Goal: Transaction & Acquisition: Purchase product/service

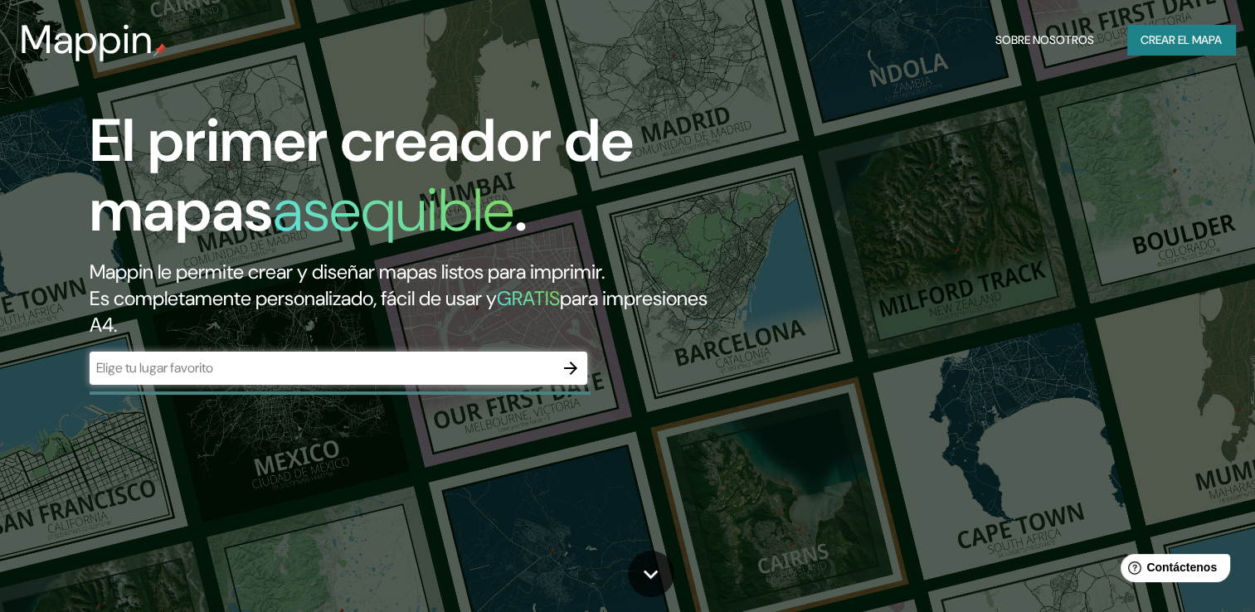
click at [368, 367] on input "text" at bounding box center [322, 367] width 464 height 19
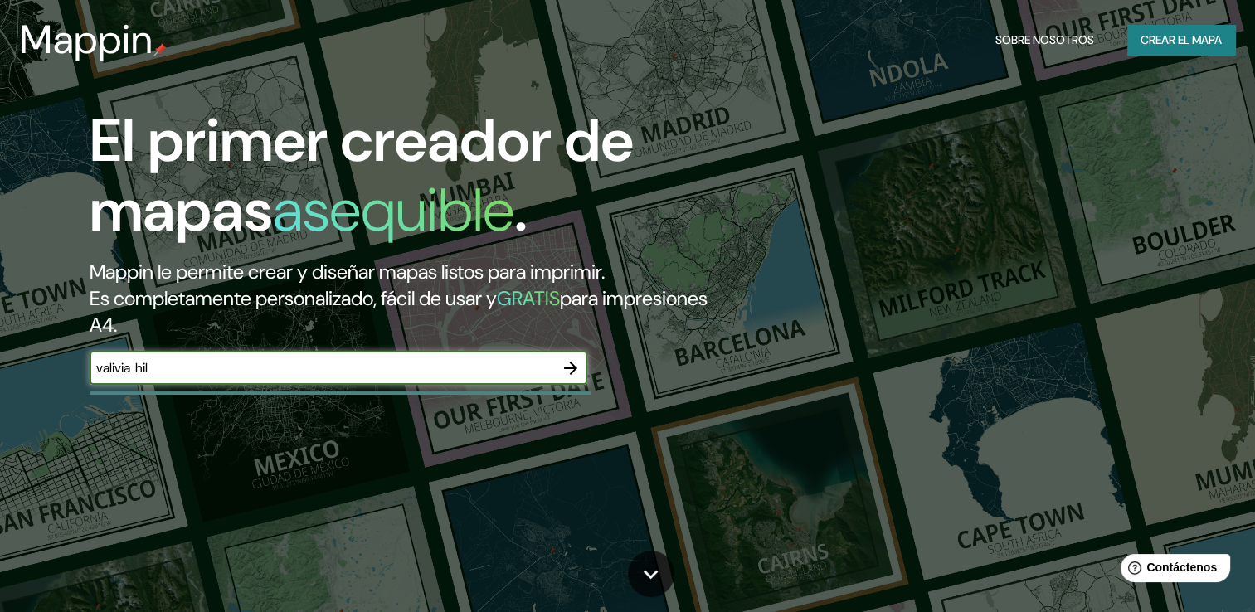
click at [135, 370] on input "valivia hil" at bounding box center [322, 367] width 464 height 19
type input "[PERSON_NAME] de [GEOGRAPHIC_DATA]"
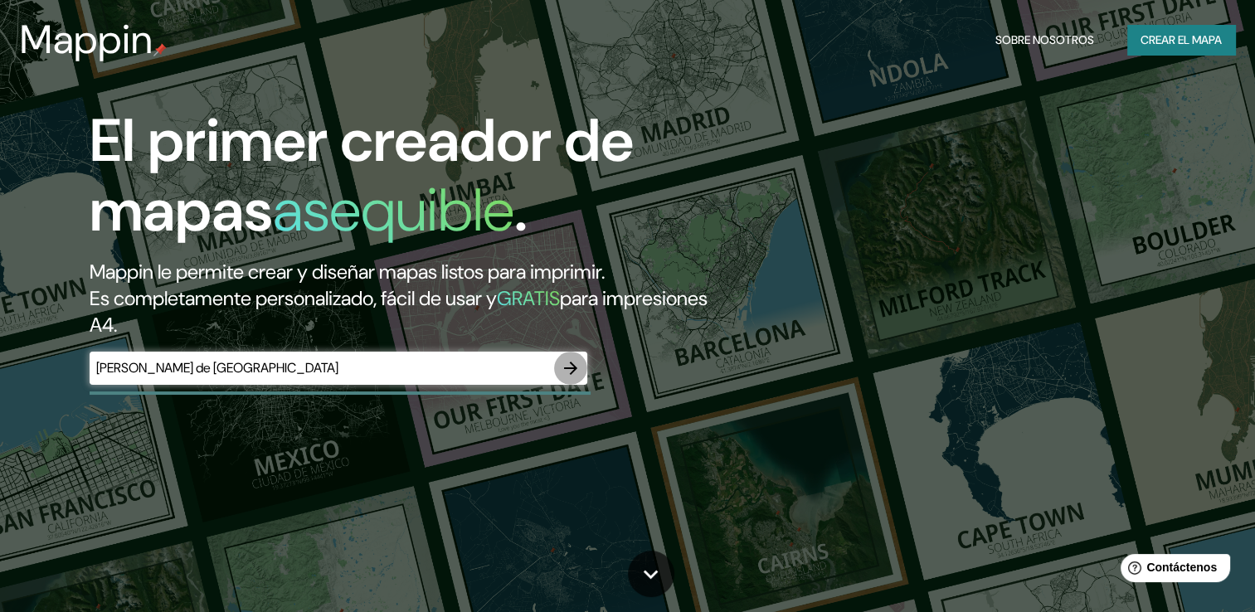
click at [564, 367] on icon "button" at bounding box center [570, 368] width 13 height 13
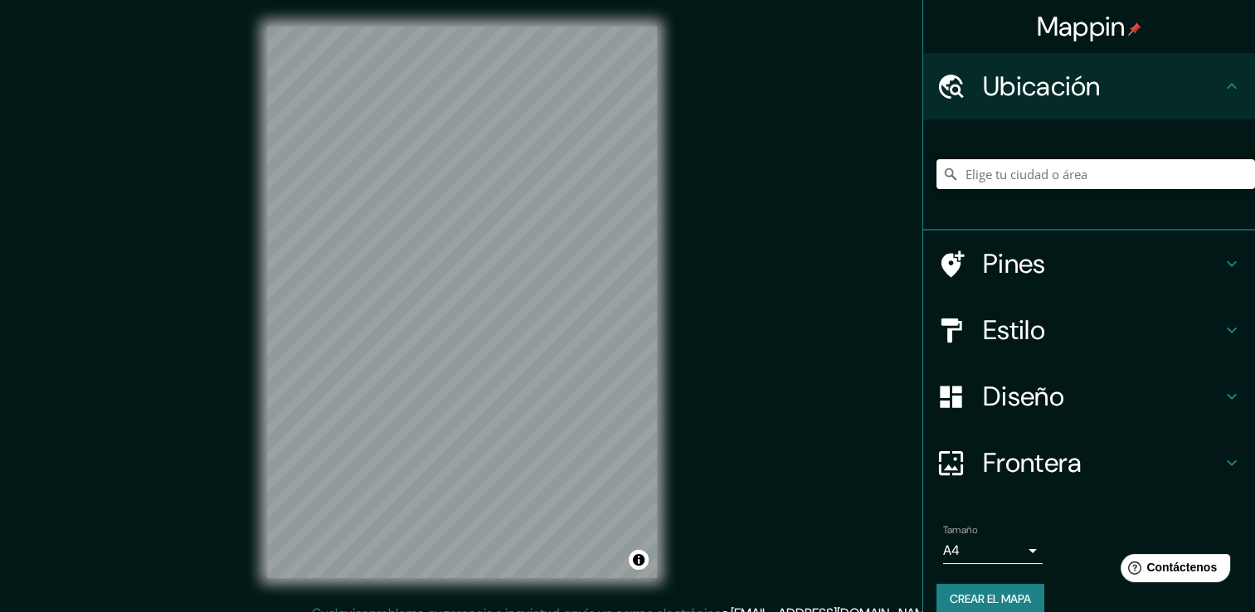
click at [1042, 177] on input "Elige tu ciudad o área" at bounding box center [1095, 174] width 318 height 30
click at [1047, 174] on input "Elige tu ciudad o área" at bounding box center [1095, 174] width 318 height 30
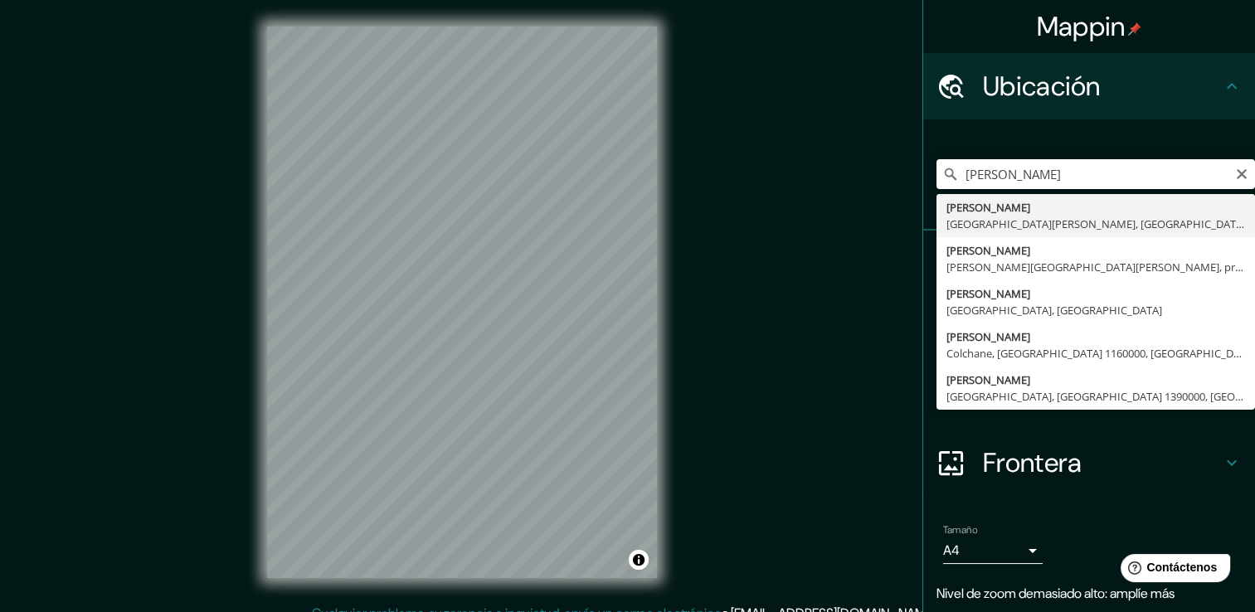
type input "[PERSON_NAME], [GEOGRAPHIC_DATA][PERSON_NAME], [GEOGRAPHIC_DATA]"
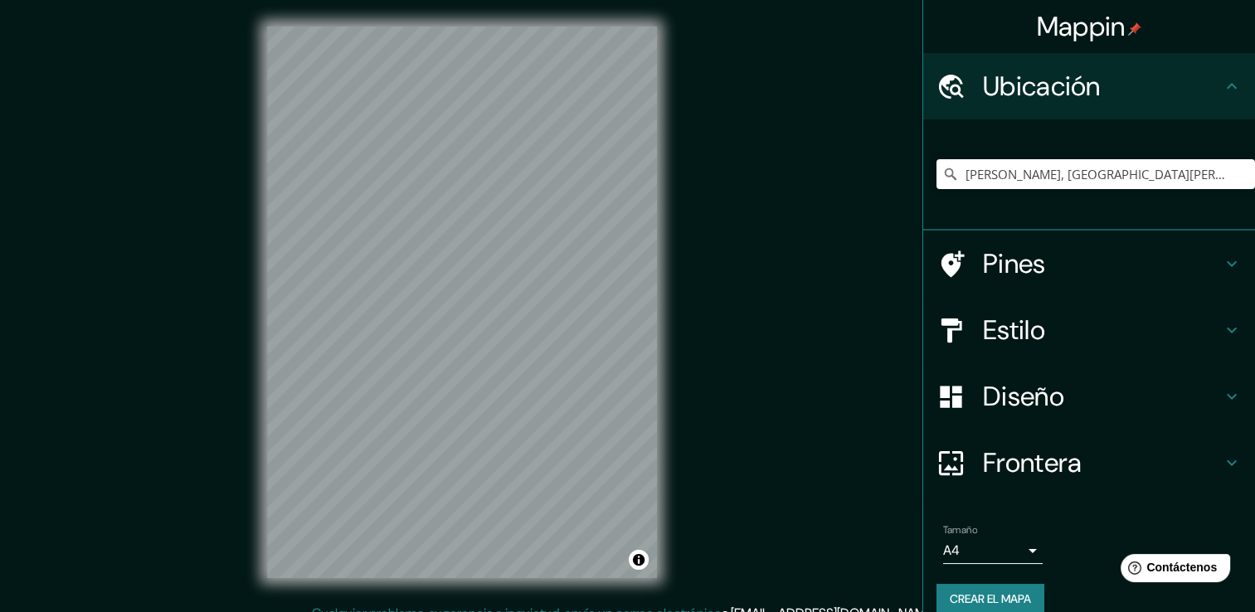
click at [1006, 332] on h4 "Estilo" at bounding box center [1102, 329] width 239 height 33
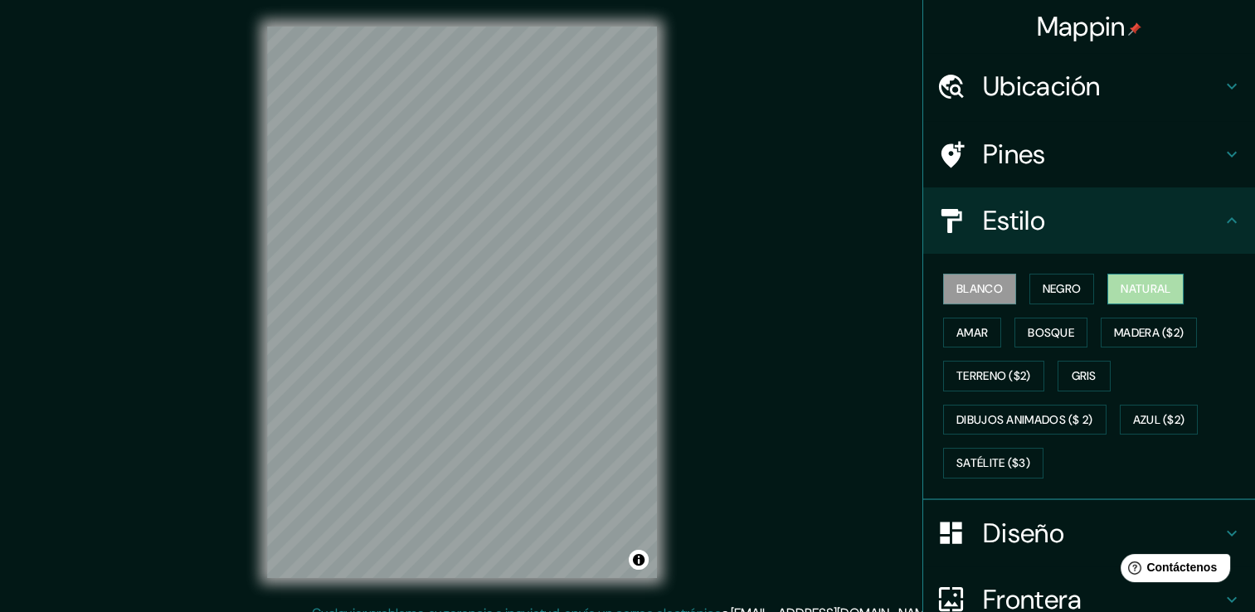
click at [1120, 281] on font "Natural" at bounding box center [1145, 289] width 50 height 21
click at [965, 291] on font "Blanco" at bounding box center [979, 289] width 46 height 21
click at [974, 333] on font "Amar" at bounding box center [972, 333] width 32 height 21
click at [981, 288] on font "Blanco" at bounding box center [979, 289] width 46 height 21
click at [1085, 367] on font "Gris" at bounding box center [1083, 376] width 25 height 21
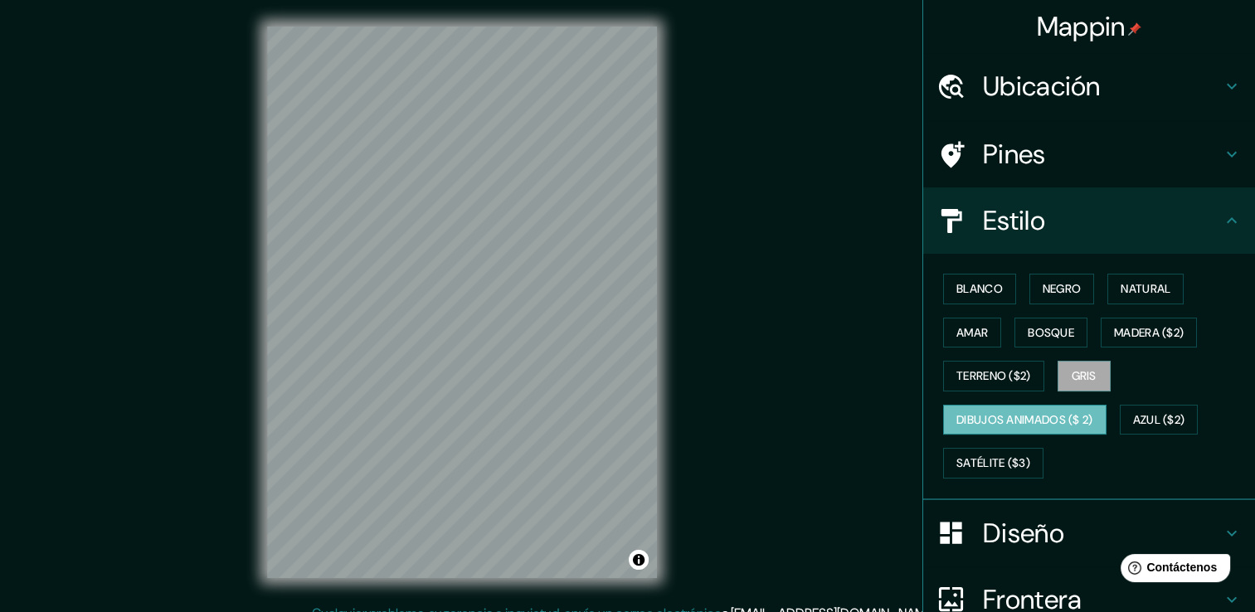
click at [999, 421] on font "Dibujos animados ($ 2)" at bounding box center [1024, 420] width 137 height 21
click at [1052, 330] on font "Bosque" at bounding box center [1051, 333] width 46 height 21
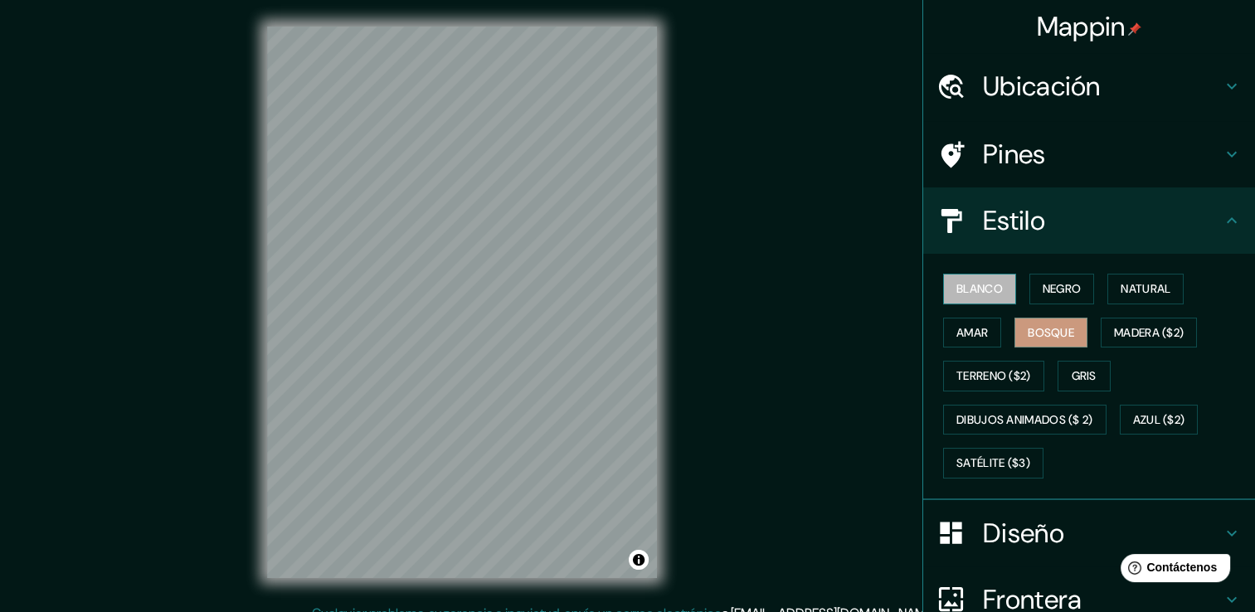
click at [973, 292] on font "Blanco" at bounding box center [979, 289] width 46 height 21
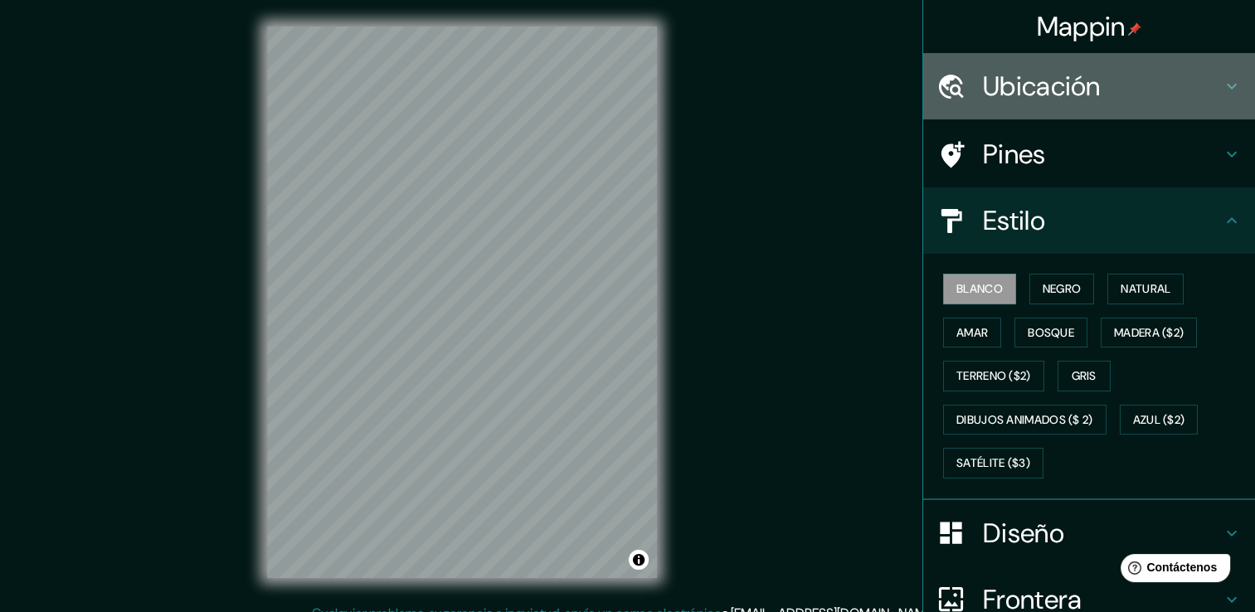
click at [1084, 83] on h4 "Ubicación" at bounding box center [1102, 86] width 239 height 33
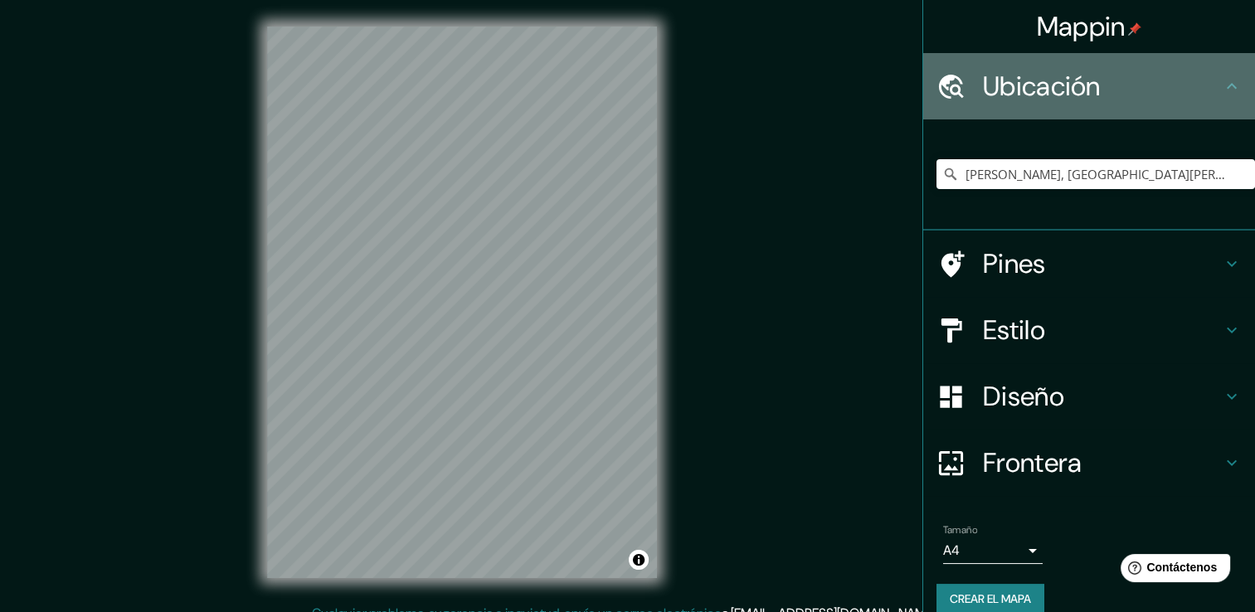
click at [1084, 83] on h4 "Ubicación" at bounding box center [1102, 86] width 239 height 33
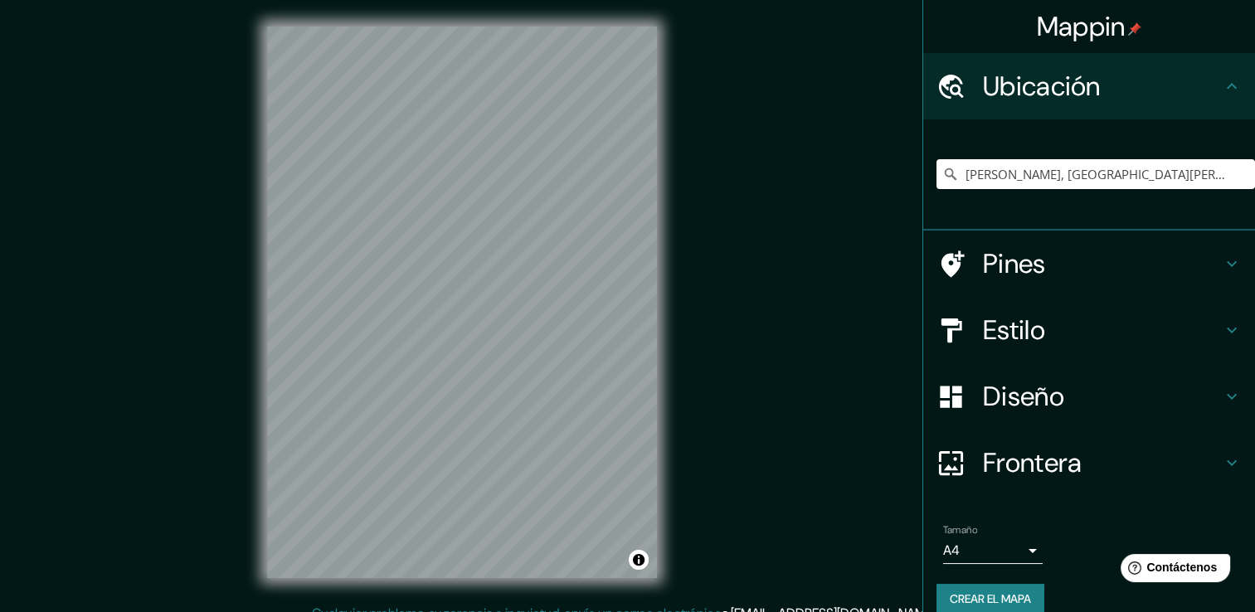
click at [1044, 327] on h4 "Estilo" at bounding box center [1102, 329] width 239 height 33
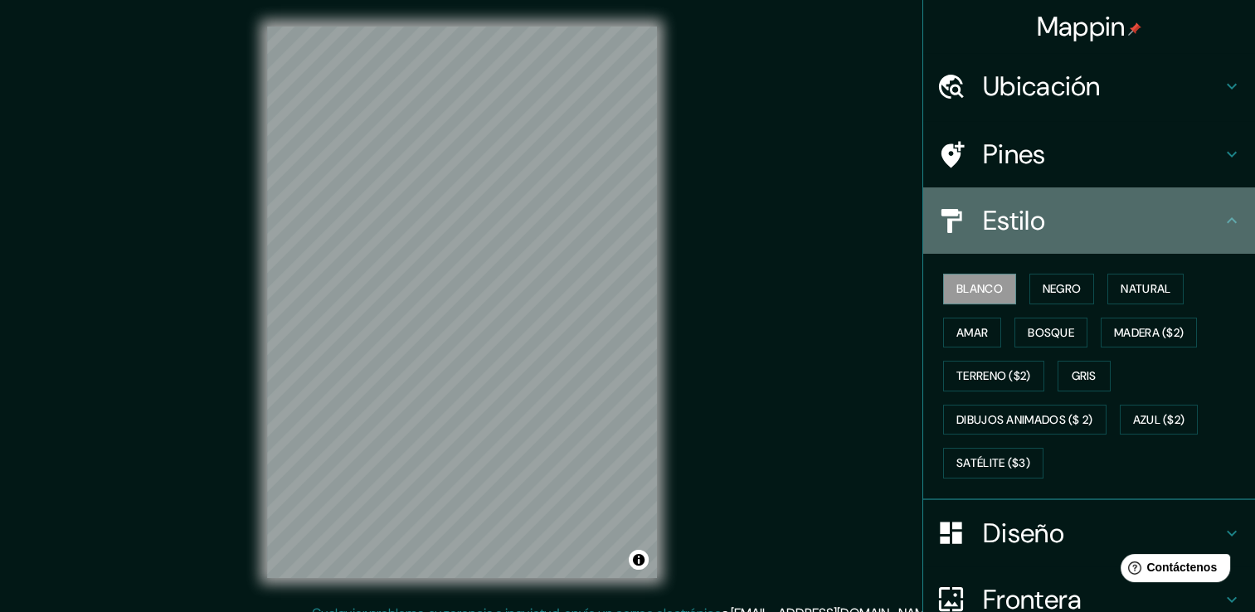
click at [1183, 231] on h4 "Estilo" at bounding box center [1102, 220] width 239 height 33
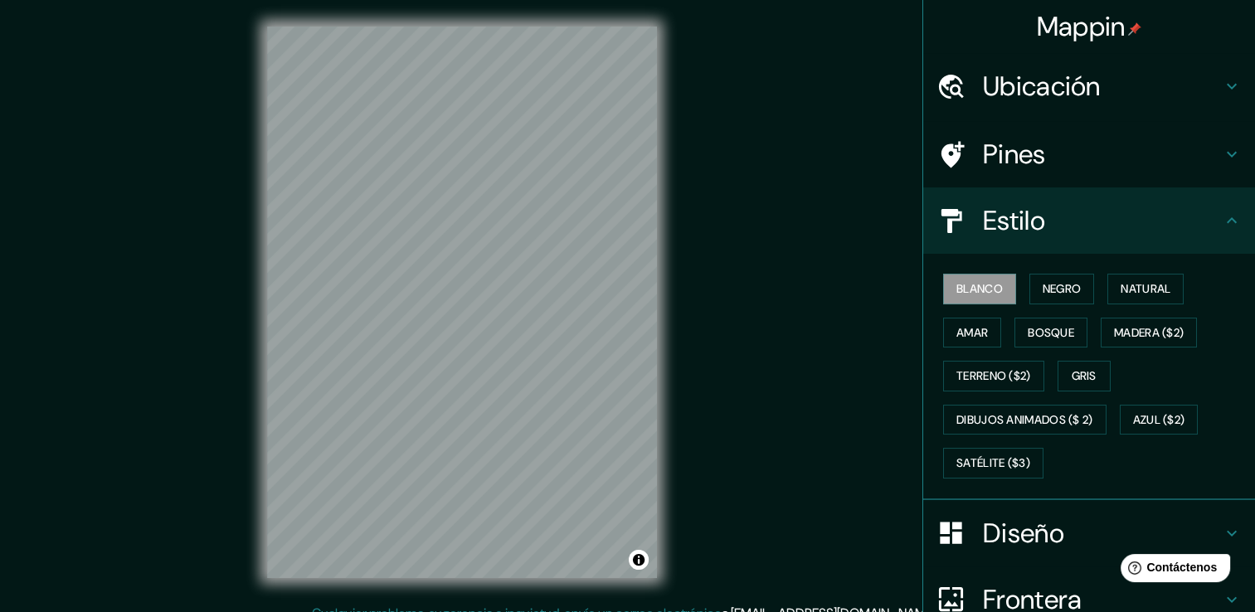
click at [1222, 221] on icon at bounding box center [1232, 221] width 20 height 20
click at [1117, 234] on h4 "Estilo" at bounding box center [1102, 220] width 239 height 33
click at [1012, 222] on h4 "Estilo" at bounding box center [1102, 220] width 239 height 33
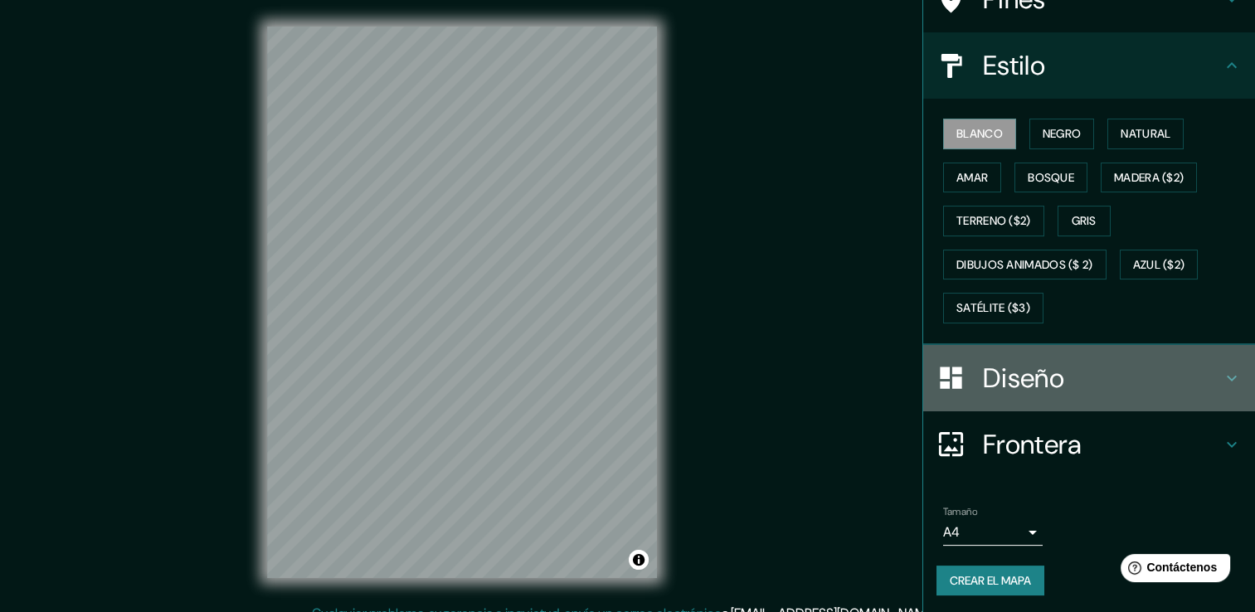
click at [1171, 367] on h4 "Diseño" at bounding box center [1102, 378] width 239 height 33
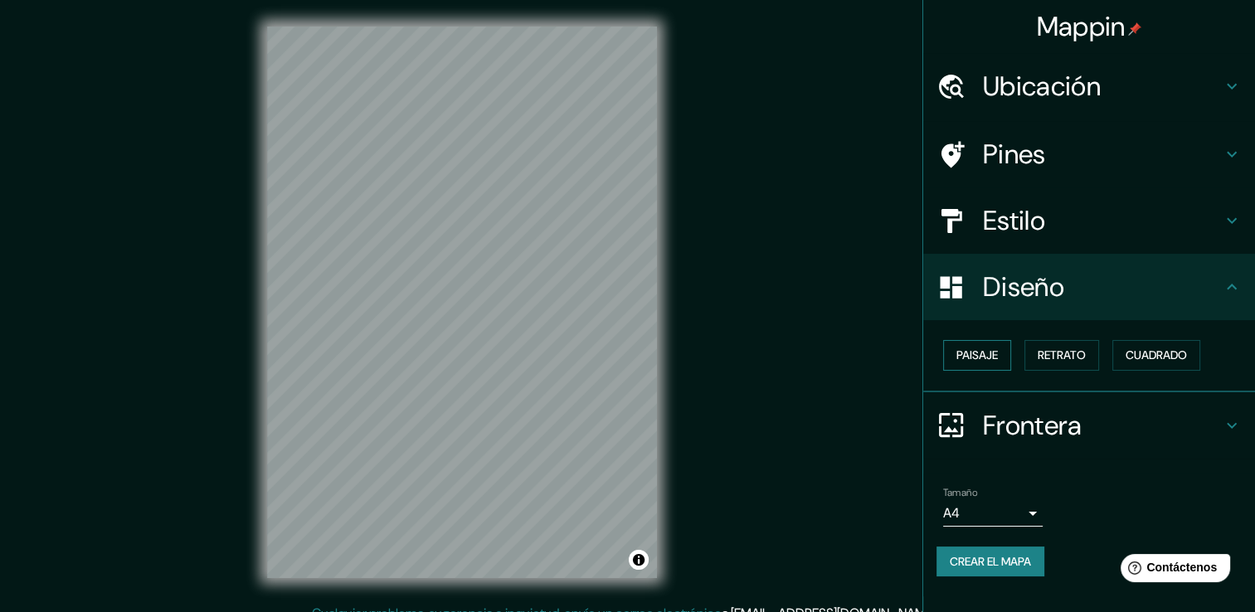
click at [980, 360] on font "Paisaje" at bounding box center [976, 355] width 41 height 21
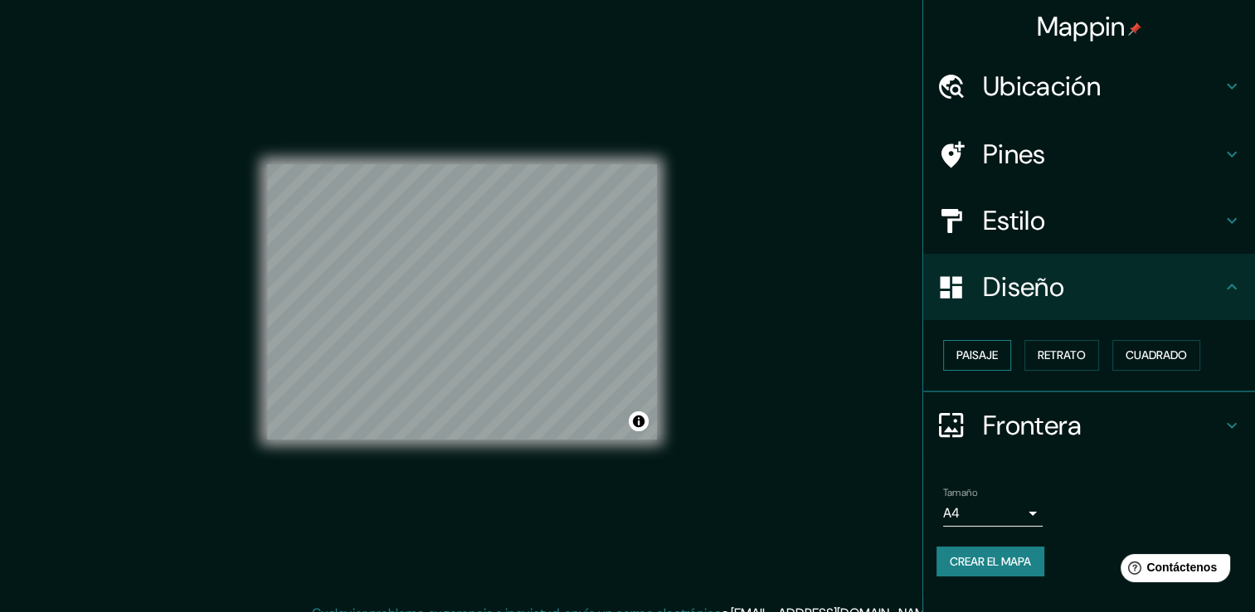
click at [980, 360] on font "Paisaje" at bounding box center [976, 355] width 41 height 21
click at [1071, 357] on font "Retrato" at bounding box center [1061, 355] width 48 height 21
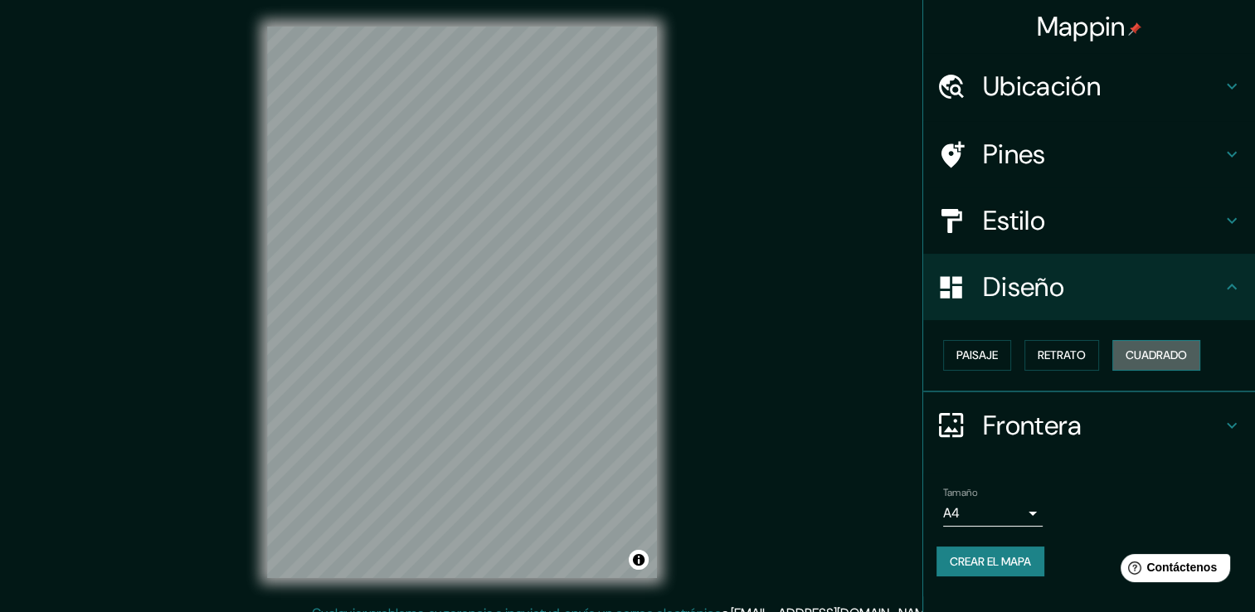
click at [1161, 360] on font "Cuadrado" at bounding box center [1155, 355] width 61 height 21
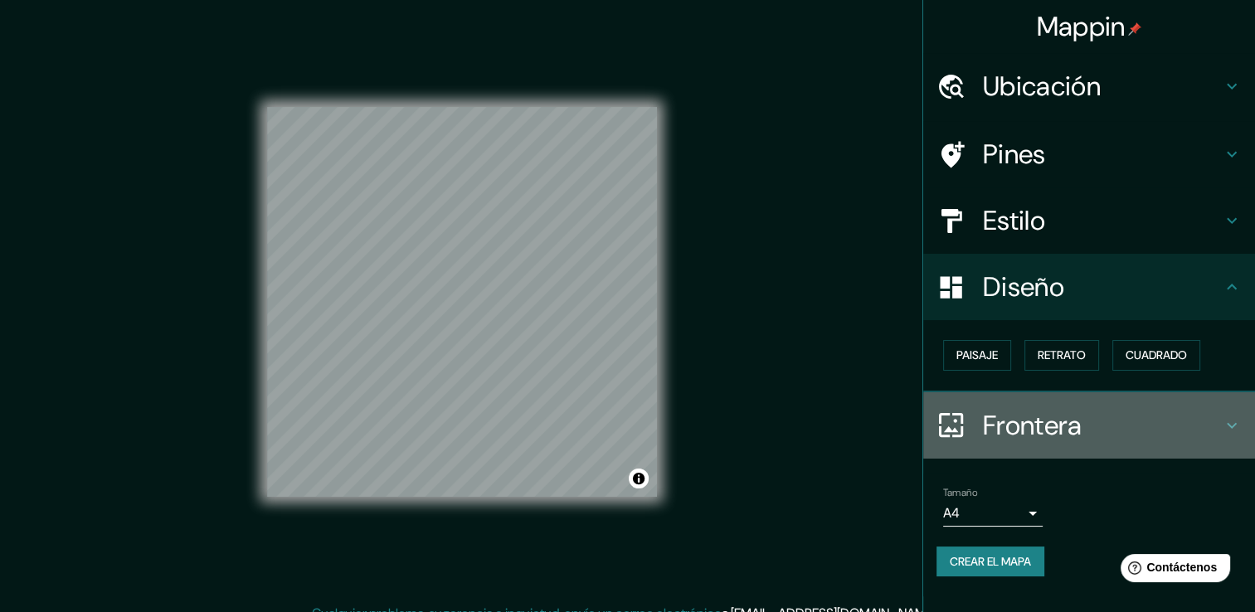
click at [1162, 415] on h4 "Frontera" at bounding box center [1102, 425] width 239 height 33
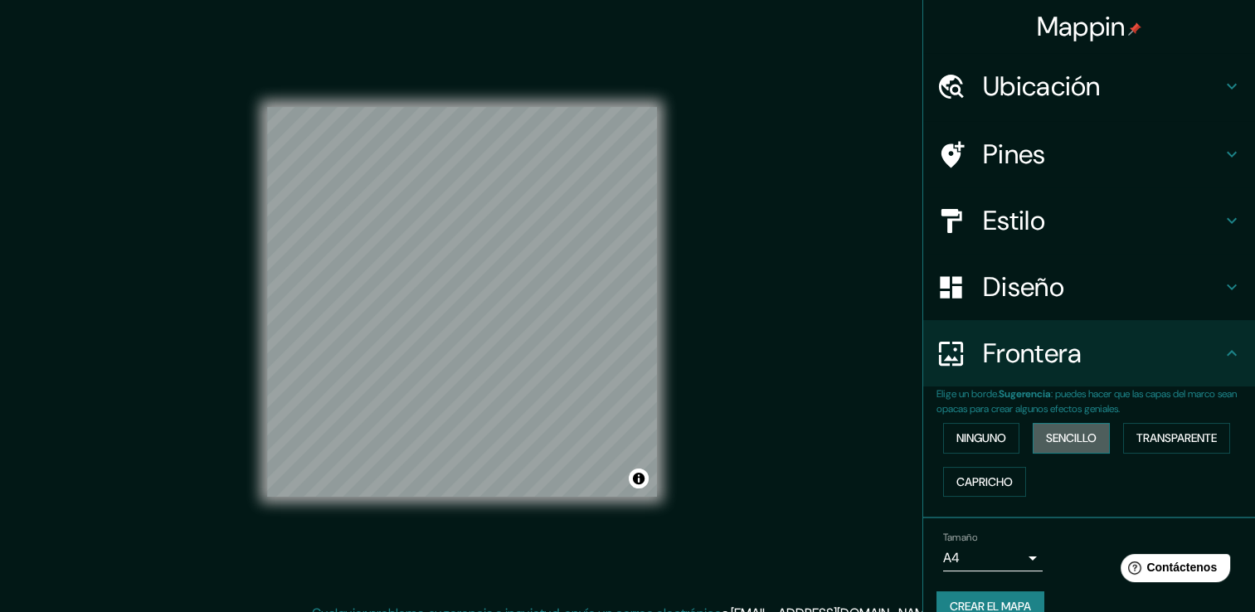
click at [1068, 435] on font "Sencillo" at bounding box center [1071, 438] width 51 height 21
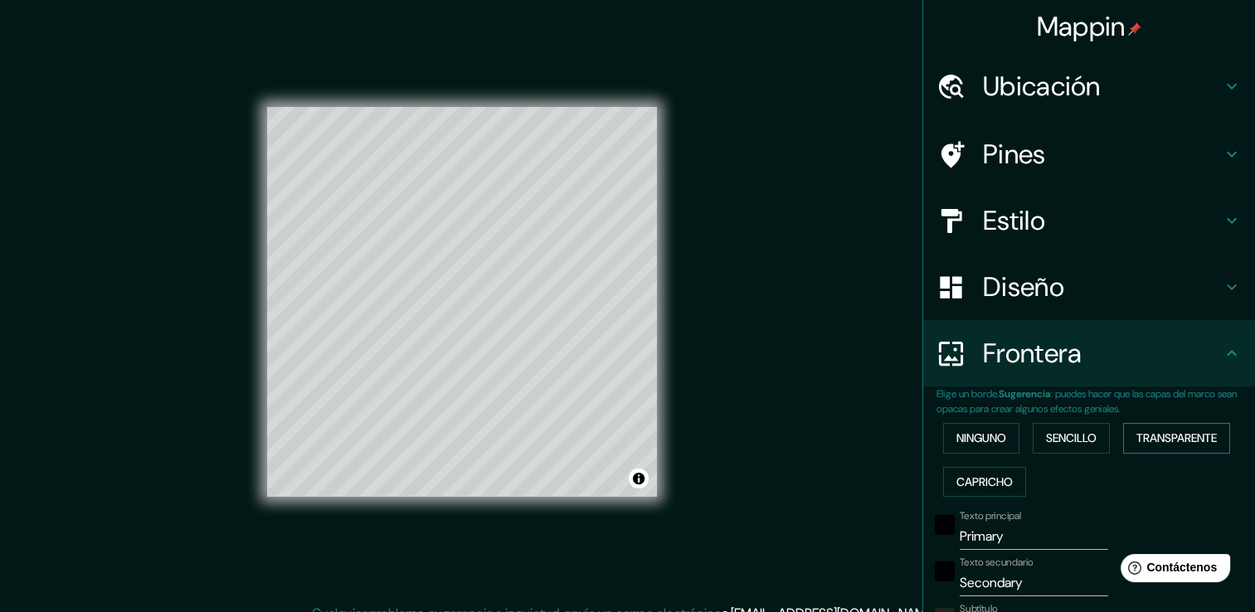
click at [1141, 429] on font "Transparente" at bounding box center [1176, 438] width 80 height 21
click at [993, 472] on font "Capricho" at bounding box center [984, 482] width 56 height 21
click at [997, 448] on button "Ninguno" at bounding box center [981, 438] width 76 height 31
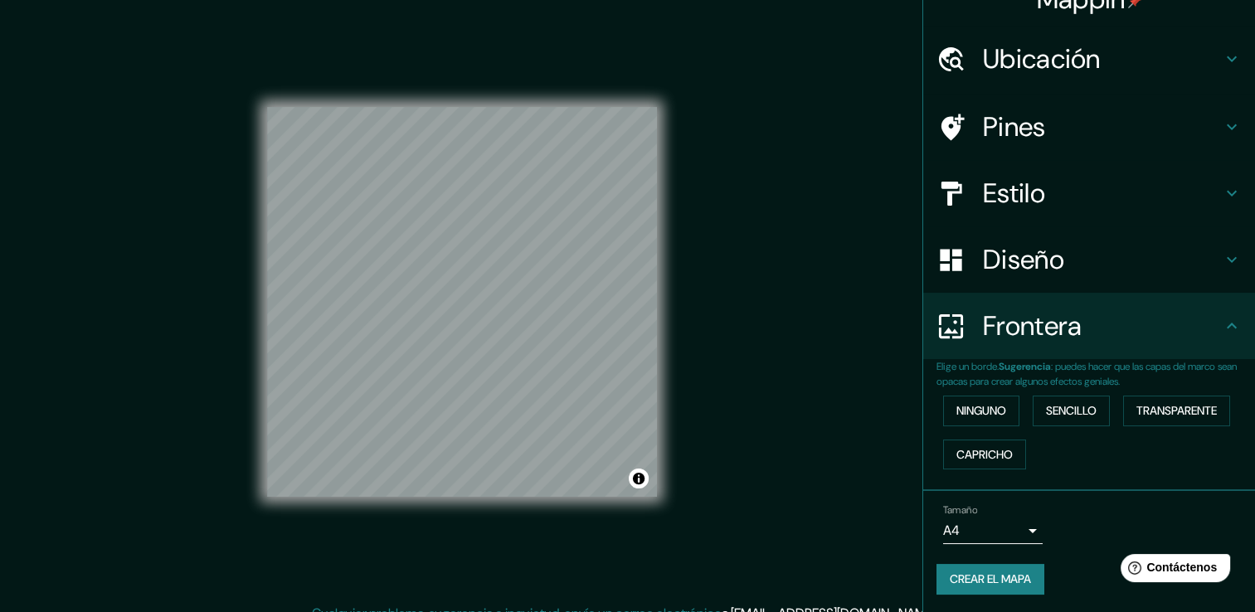
click at [1018, 527] on body "Mappin Ubicación [PERSON_NAME], [GEOGRAPHIC_DATA][PERSON_NAME], [GEOGRAPHIC_DAT…" at bounding box center [627, 306] width 1255 height 612
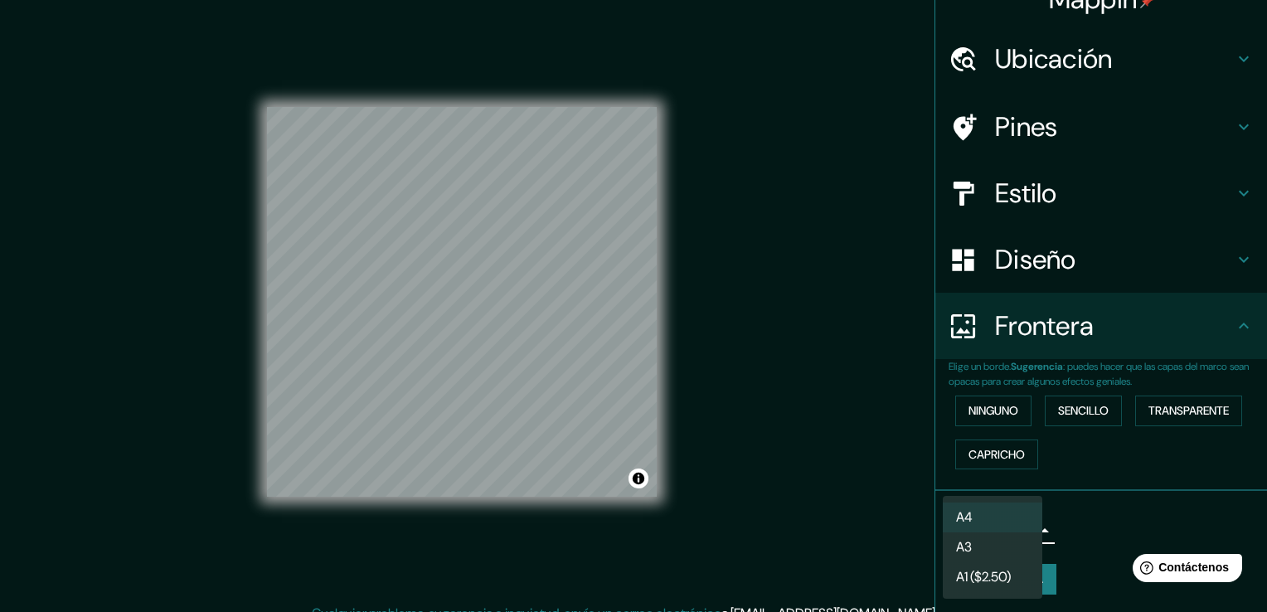
click at [1112, 525] on div at bounding box center [633, 306] width 1267 height 612
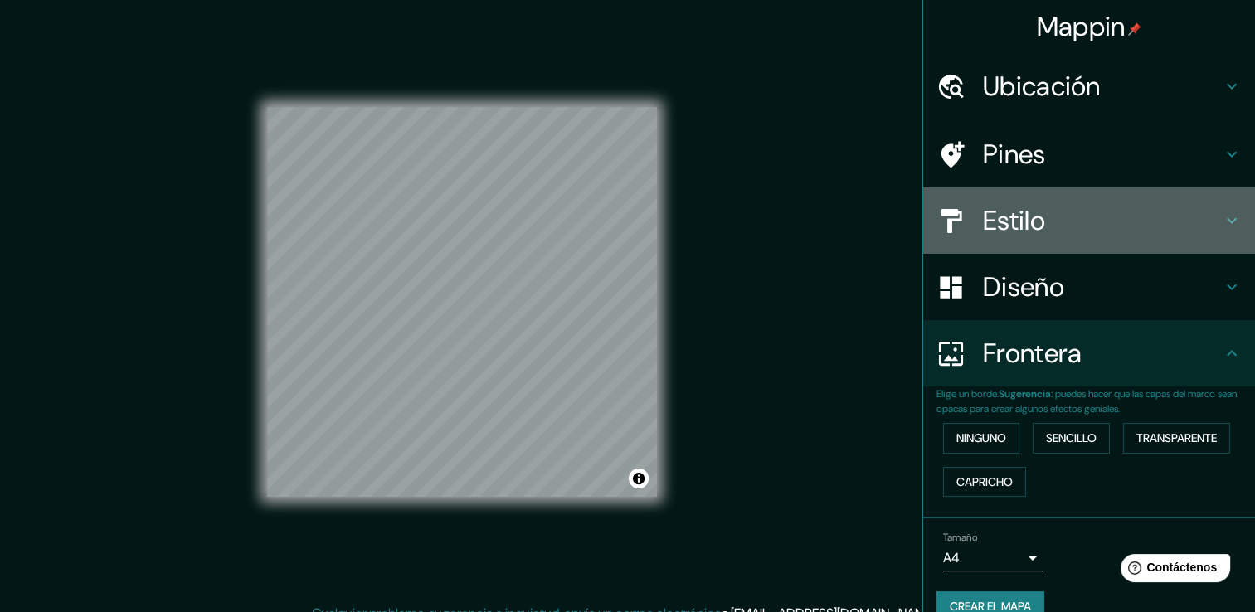
click at [1042, 222] on h4 "Estilo" at bounding box center [1102, 220] width 239 height 33
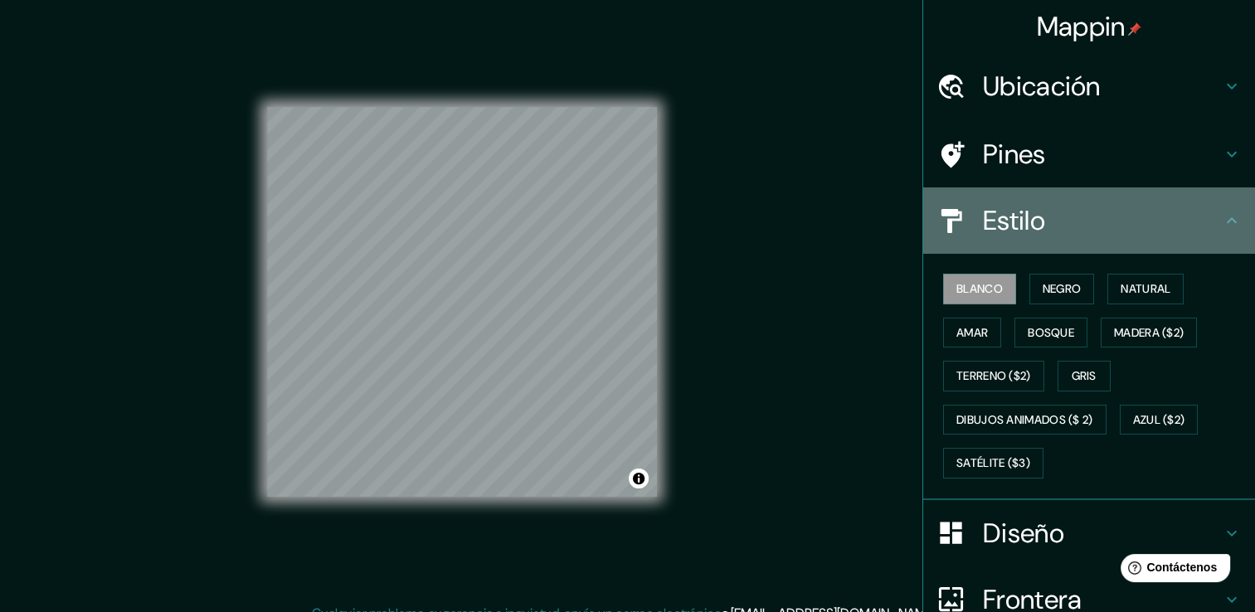
click at [1042, 224] on h4 "Estilo" at bounding box center [1102, 220] width 239 height 33
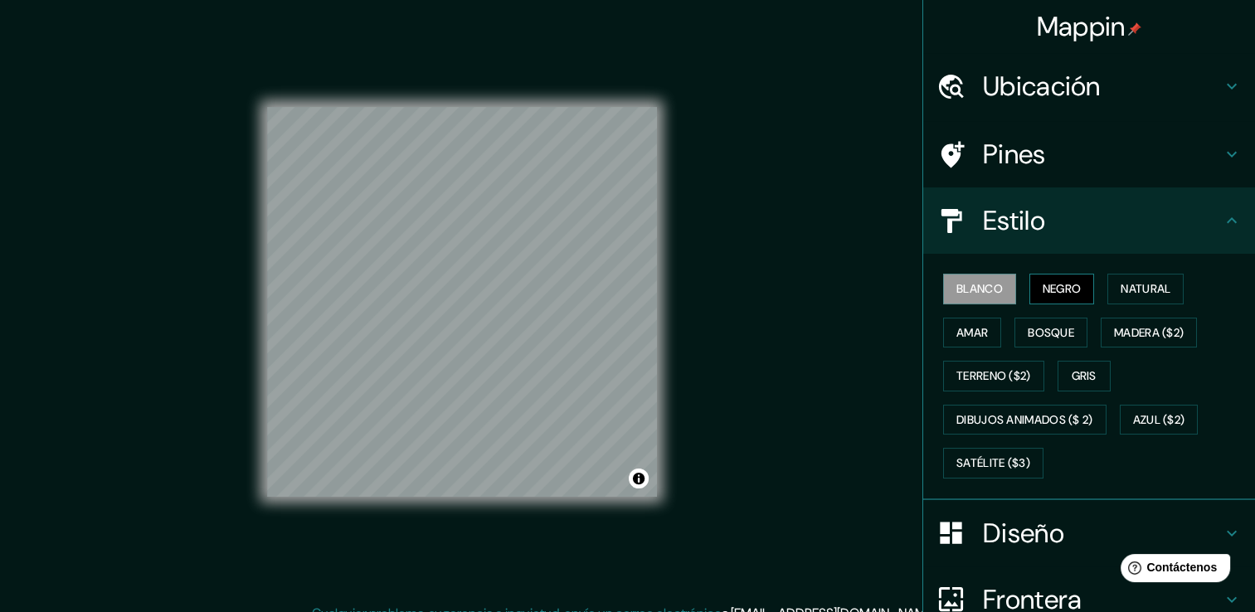
click at [1047, 296] on font "Negro" at bounding box center [1061, 289] width 39 height 21
click at [1143, 290] on font "Natural" at bounding box center [1145, 289] width 50 height 21
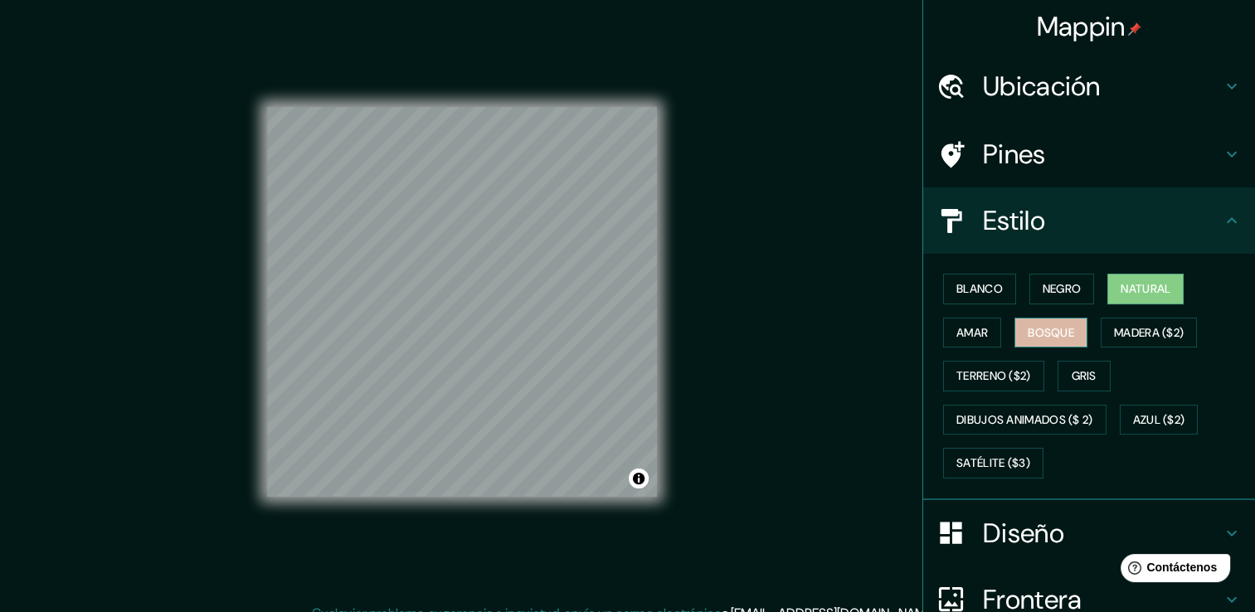
click at [1046, 341] on font "Bosque" at bounding box center [1051, 333] width 46 height 21
click at [964, 333] on font "Amar" at bounding box center [972, 333] width 32 height 21
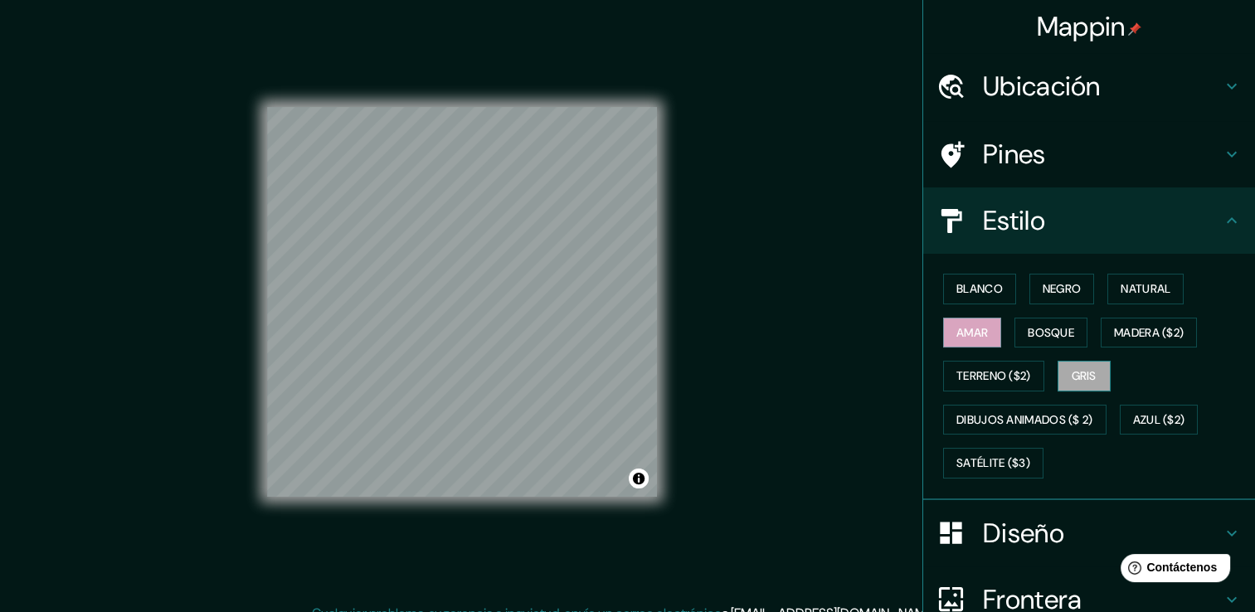
click at [1085, 366] on font "Gris" at bounding box center [1083, 376] width 25 height 21
click at [969, 289] on font "Blanco" at bounding box center [979, 289] width 46 height 21
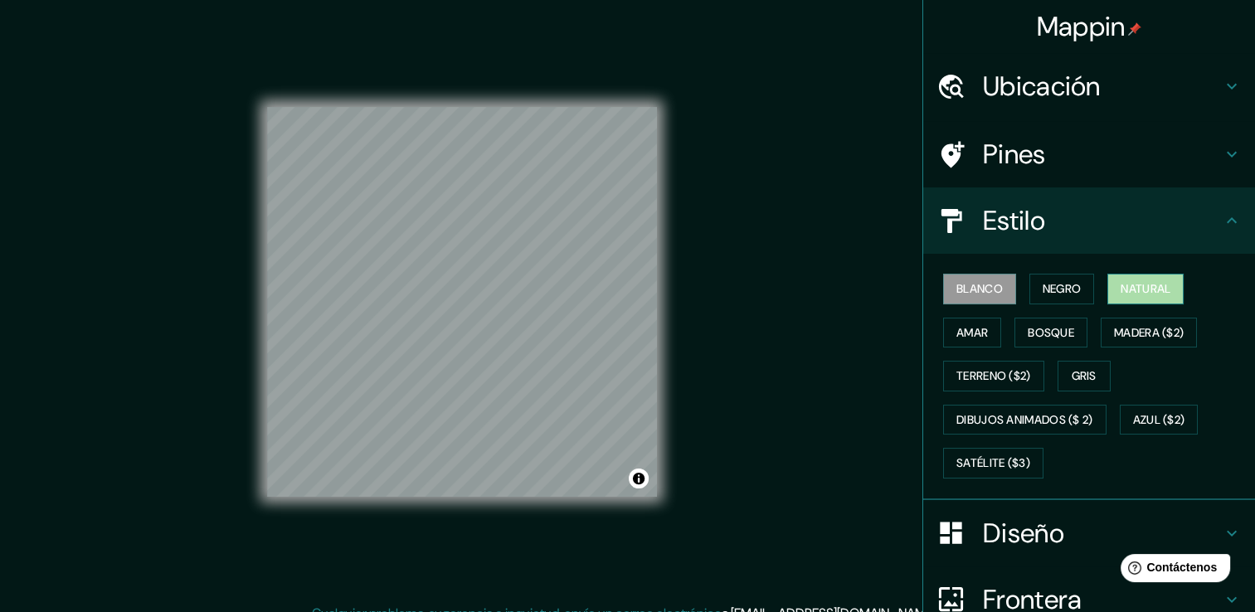
click at [1144, 286] on font "Natural" at bounding box center [1145, 289] width 50 height 21
click at [641, 482] on button "Alternar atribución" at bounding box center [639, 479] width 20 height 20
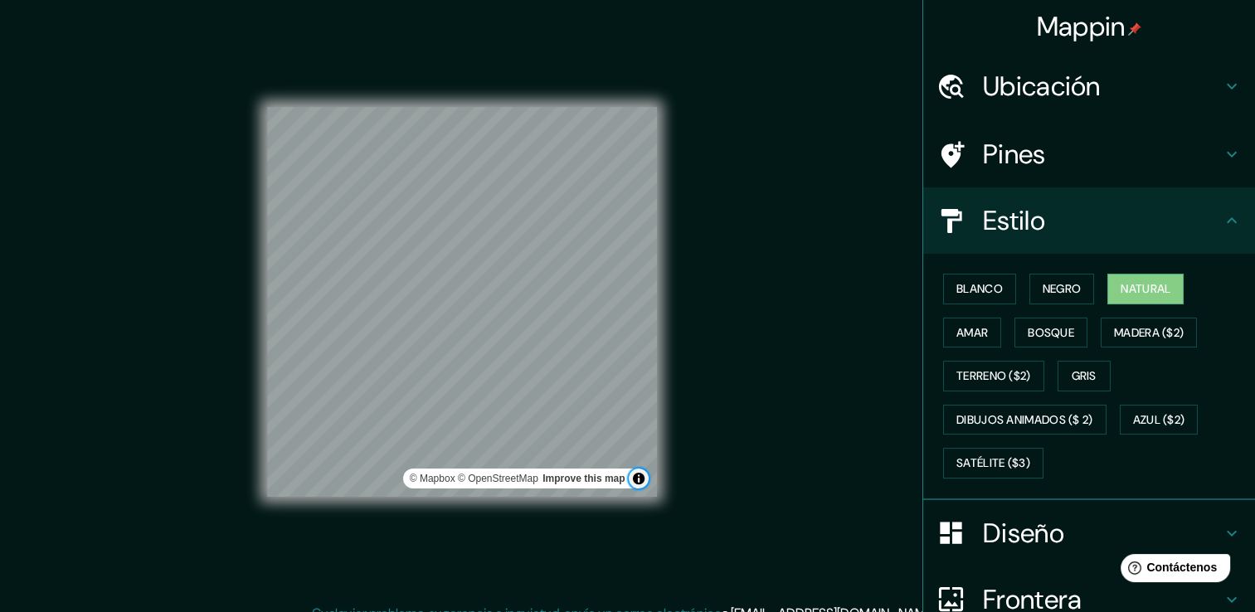
click at [641, 482] on button "Alternar atribución" at bounding box center [639, 479] width 20 height 20
click at [727, 465] on div "Mappin Ubicación [PERSON_NAME], [GEOGRAPHIC_DATA][PERSON_NAME], [GEOGRAPHIC_DAT…" at bounding box center [627, 315] width 1255 height 630
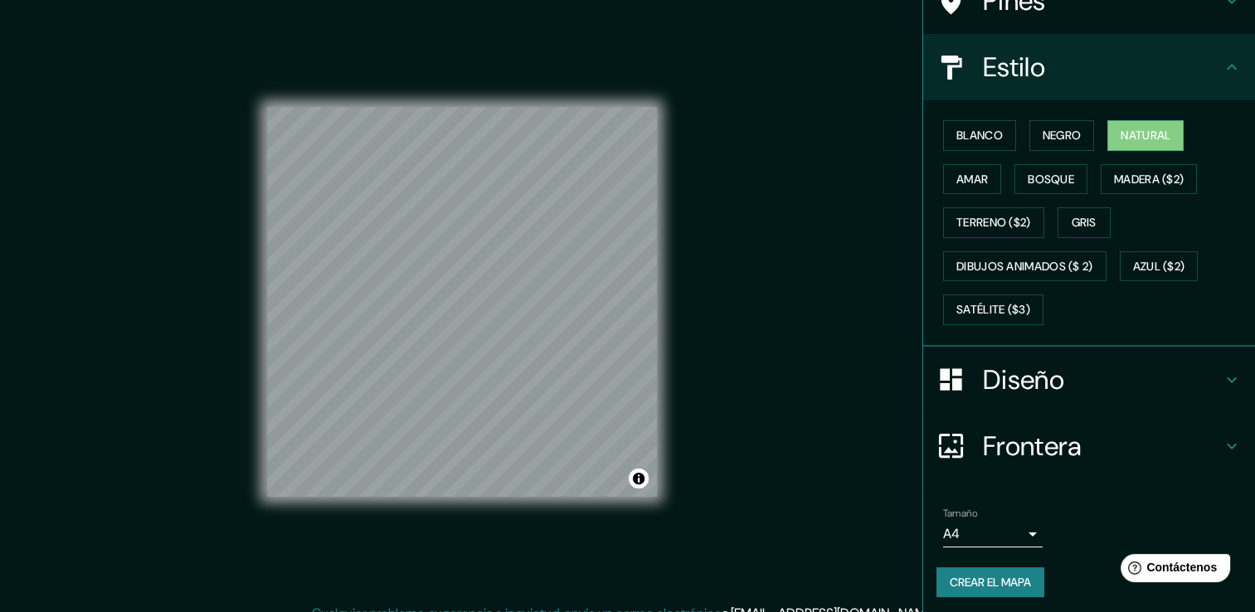
scroll to position [155, 0]
click at [985, 574] on font "Crear el mapa" at bounding box center [990, 581] width 81 height 21
